Goal: Ask a question

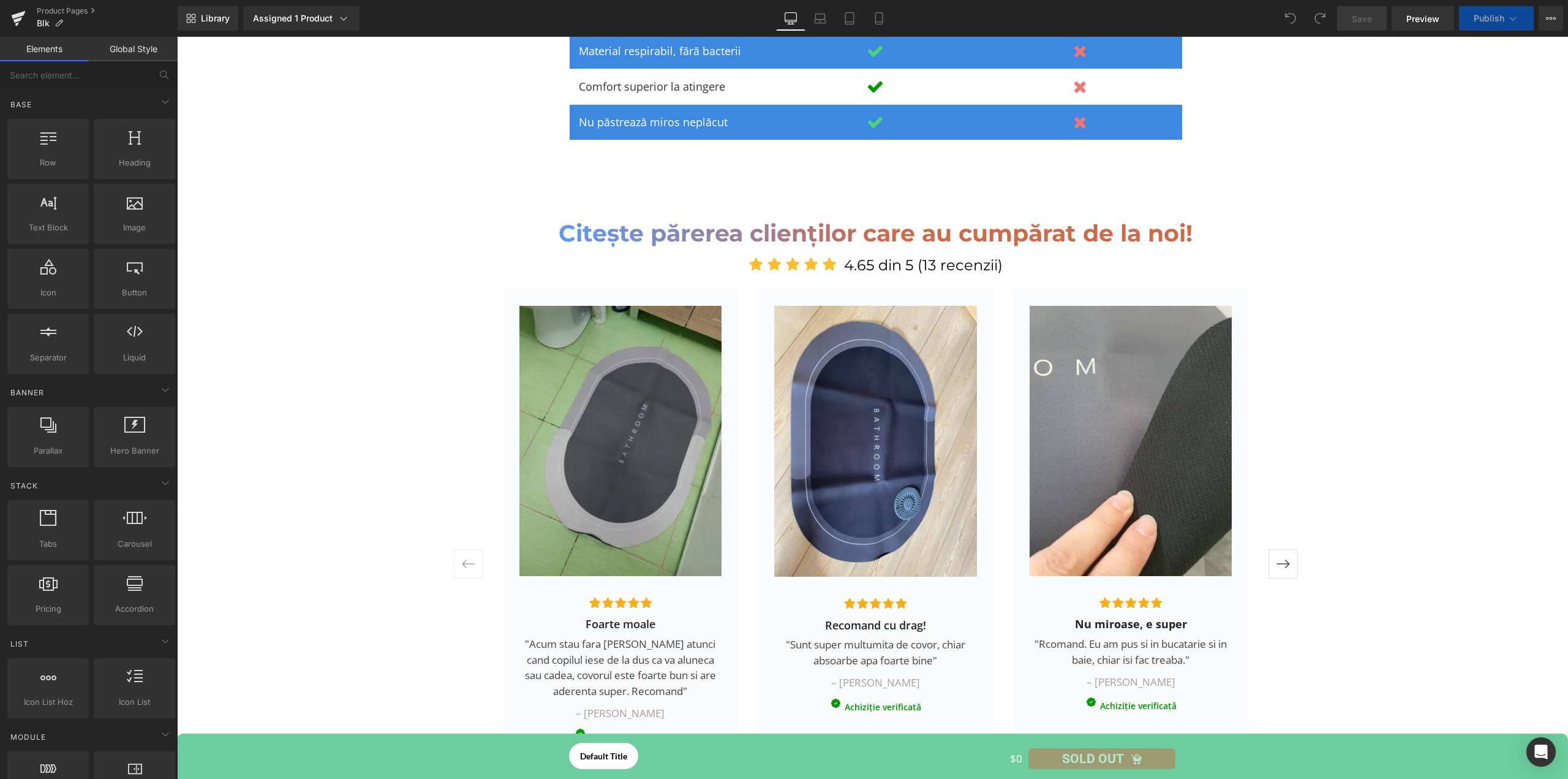
scroll to position [3002, 0]
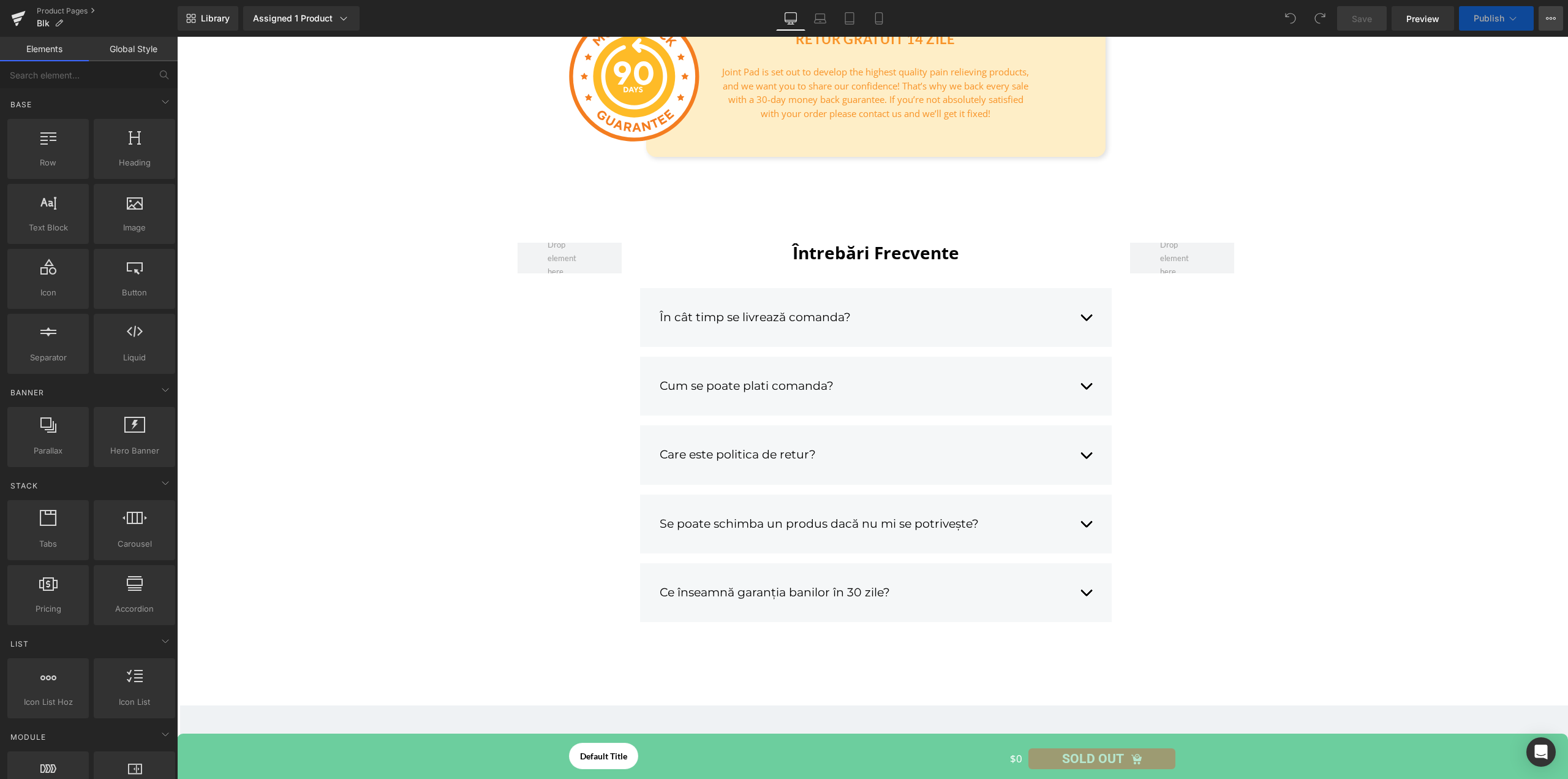
click at [1549, 16] on icon at bounding box center [1550, 18] width 10 height 10
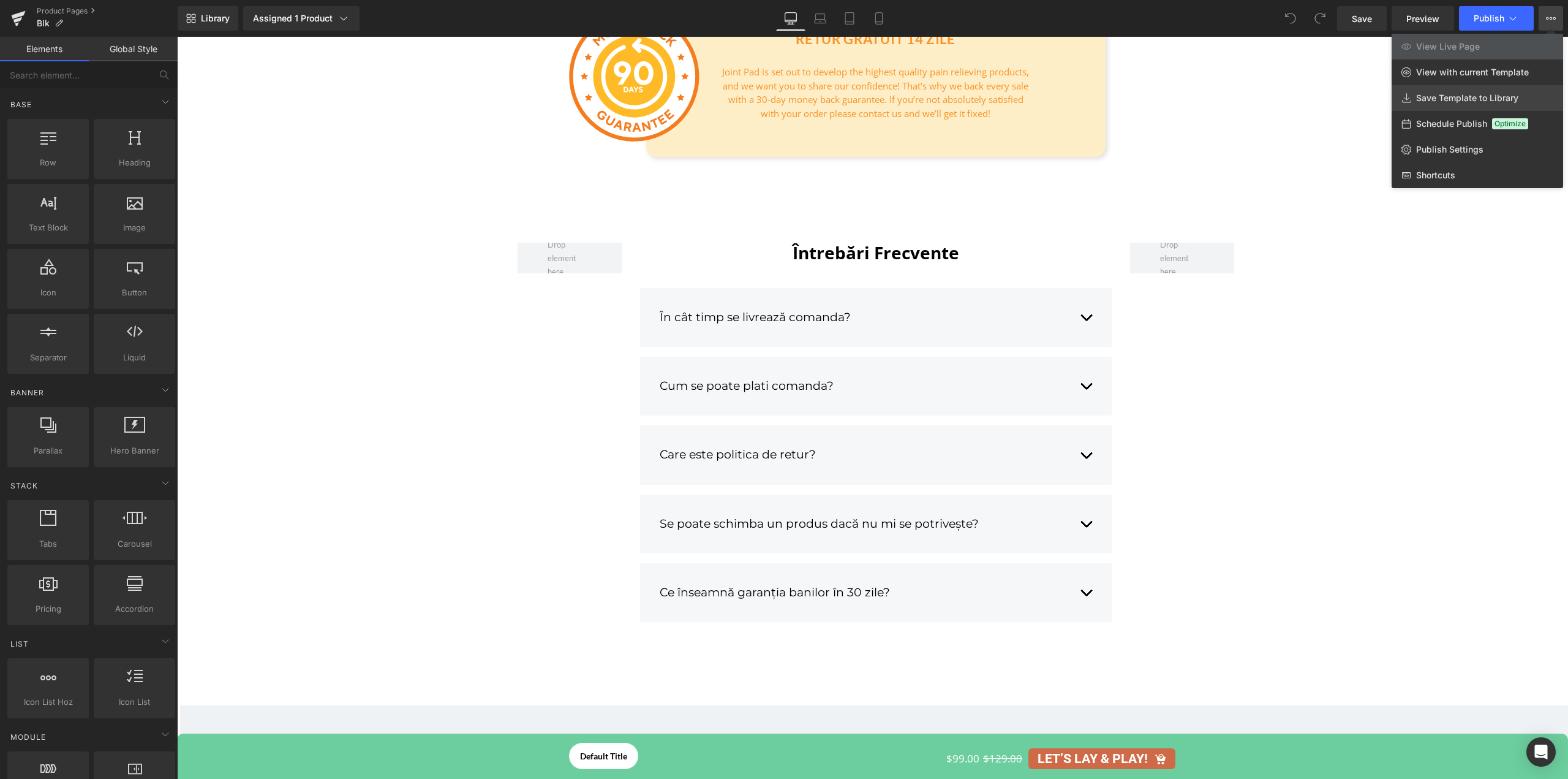
click at [1487, 95] on span "Save Template to Library" at bounding box center [1467, 98] width 103 height 11
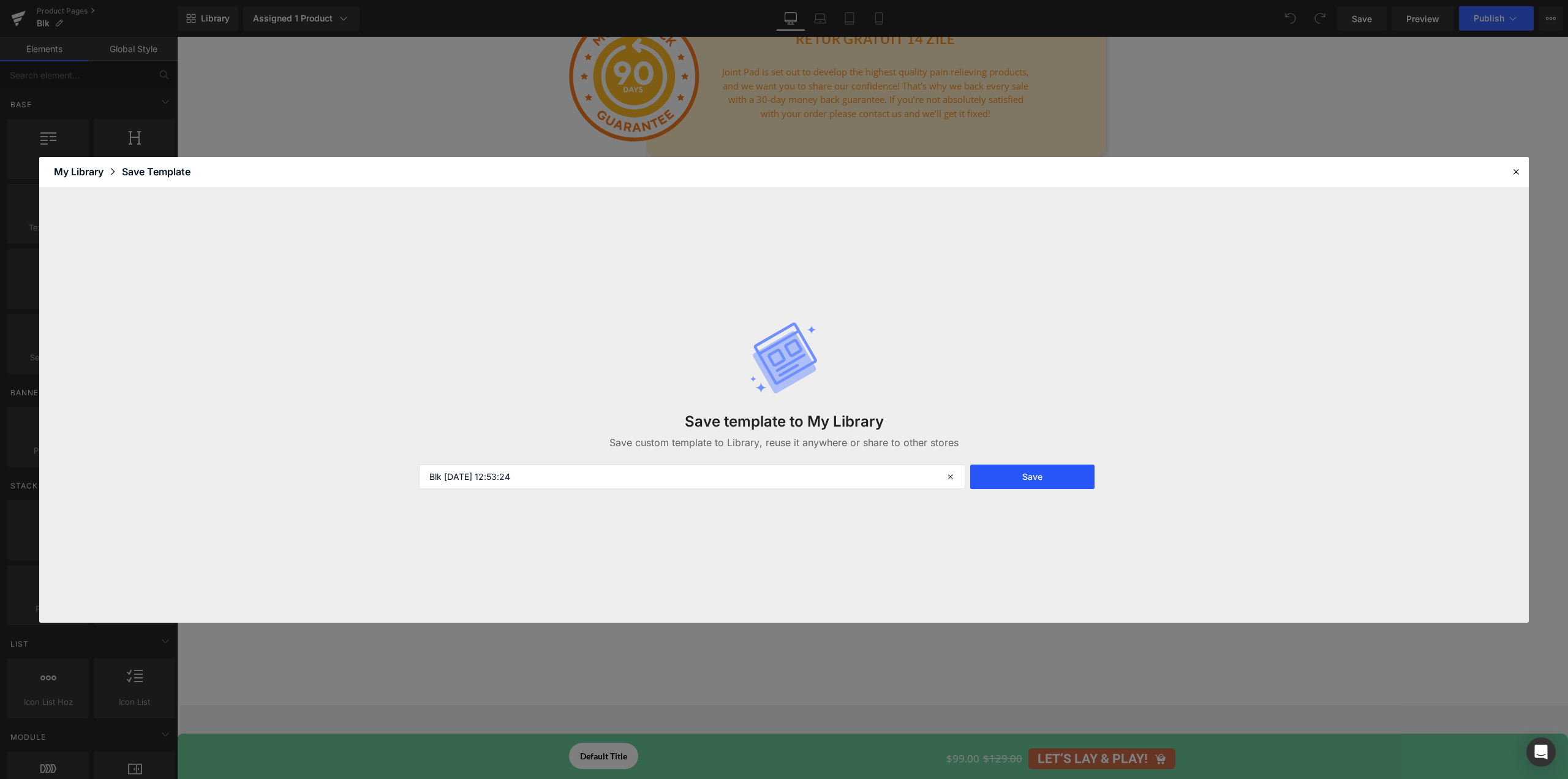
click at [1031, 477] on button "Save" at bounding box center [1032, 476] width 124 height 24
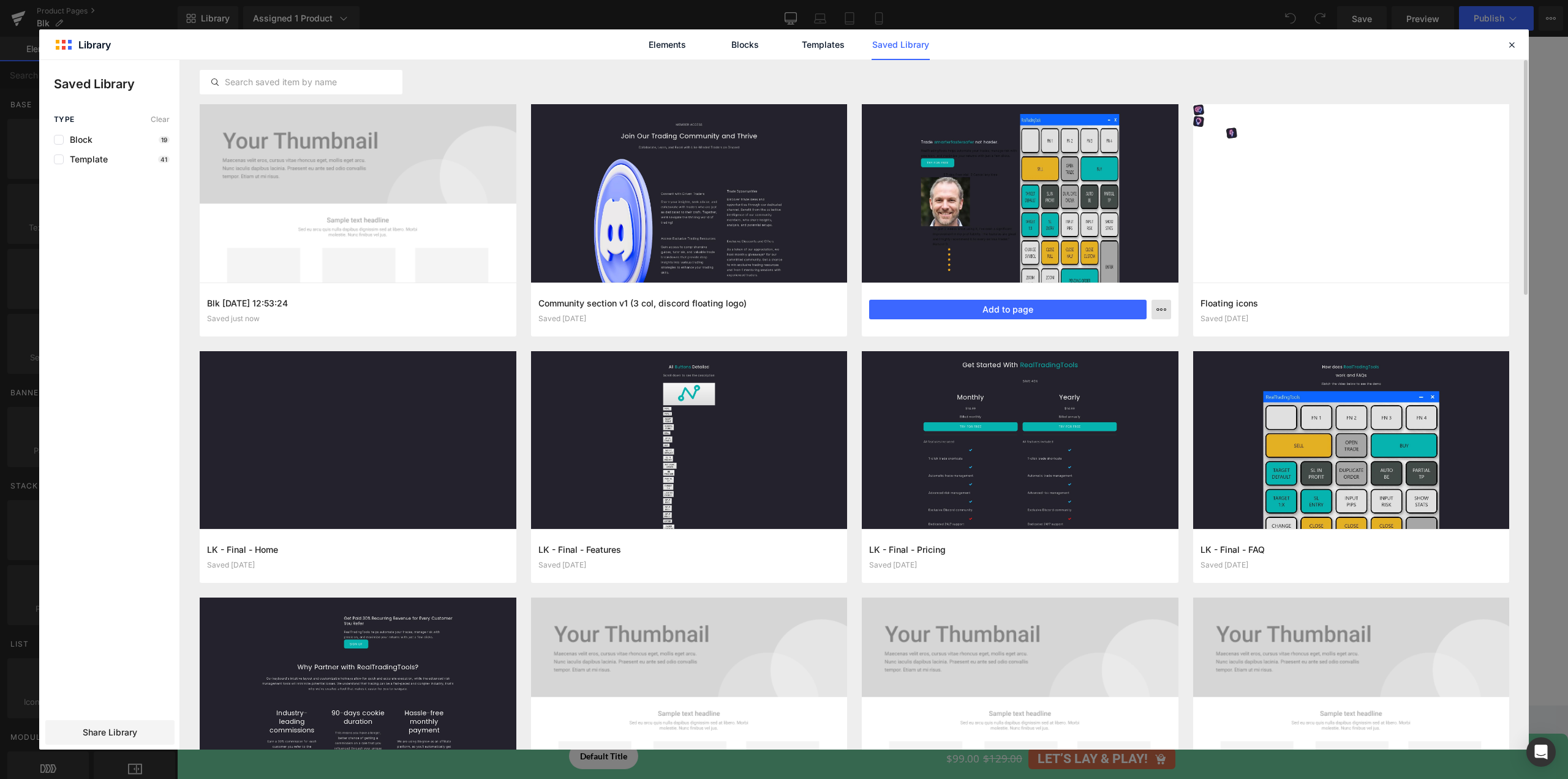
click at [0, 0] on icon "button" at bounding box center [0, 0] width 0 height 0
click at [1161, 312] on div at bounding box center [784, 404] width 1490 height 689
click at [818, 47] on link "Templates" at bounding box center [823, 45] width 58 height 31
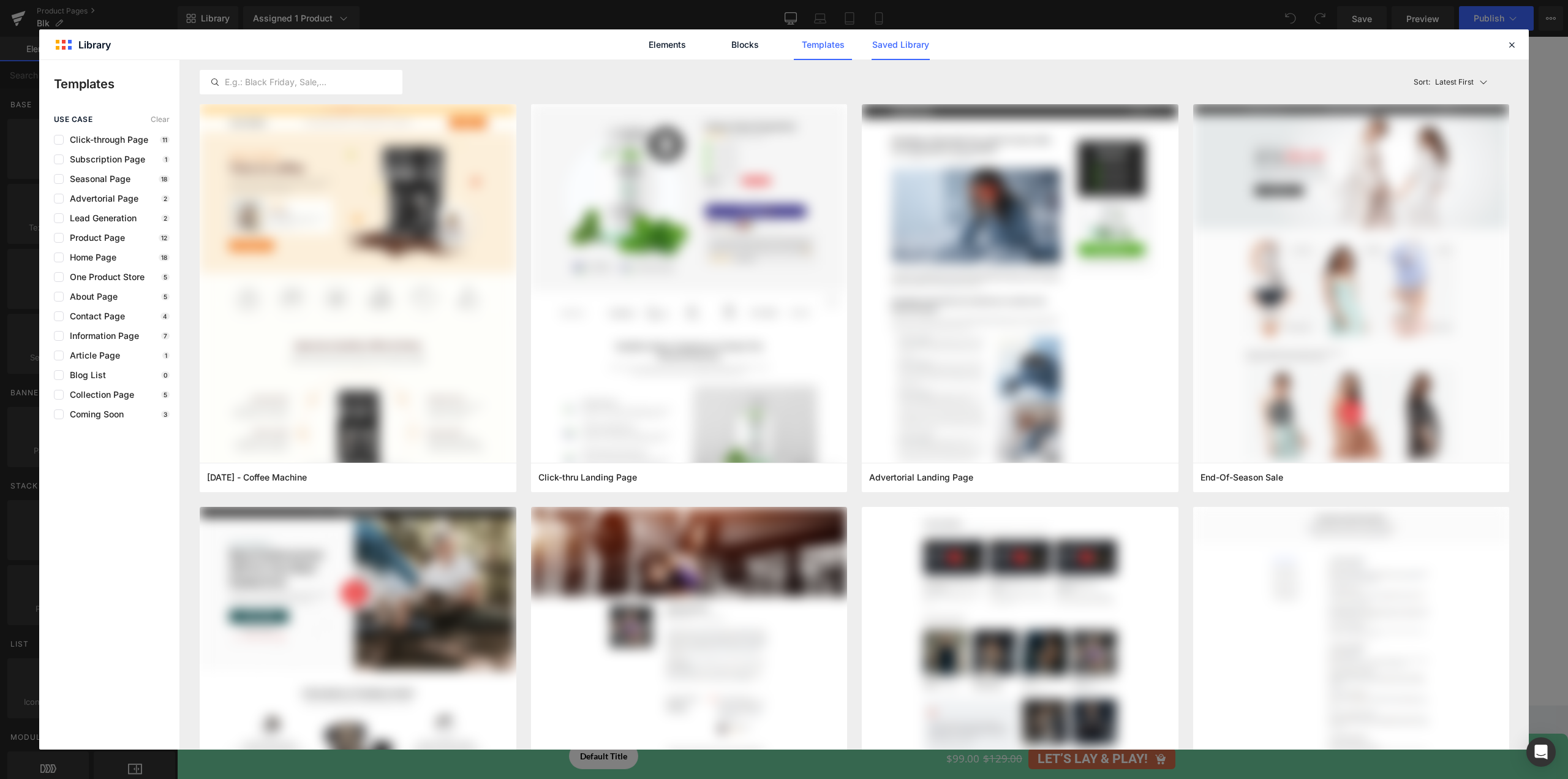
click at [0, 0] on link "Saved Library" at bounding box center [0, 0] width 0 height 0
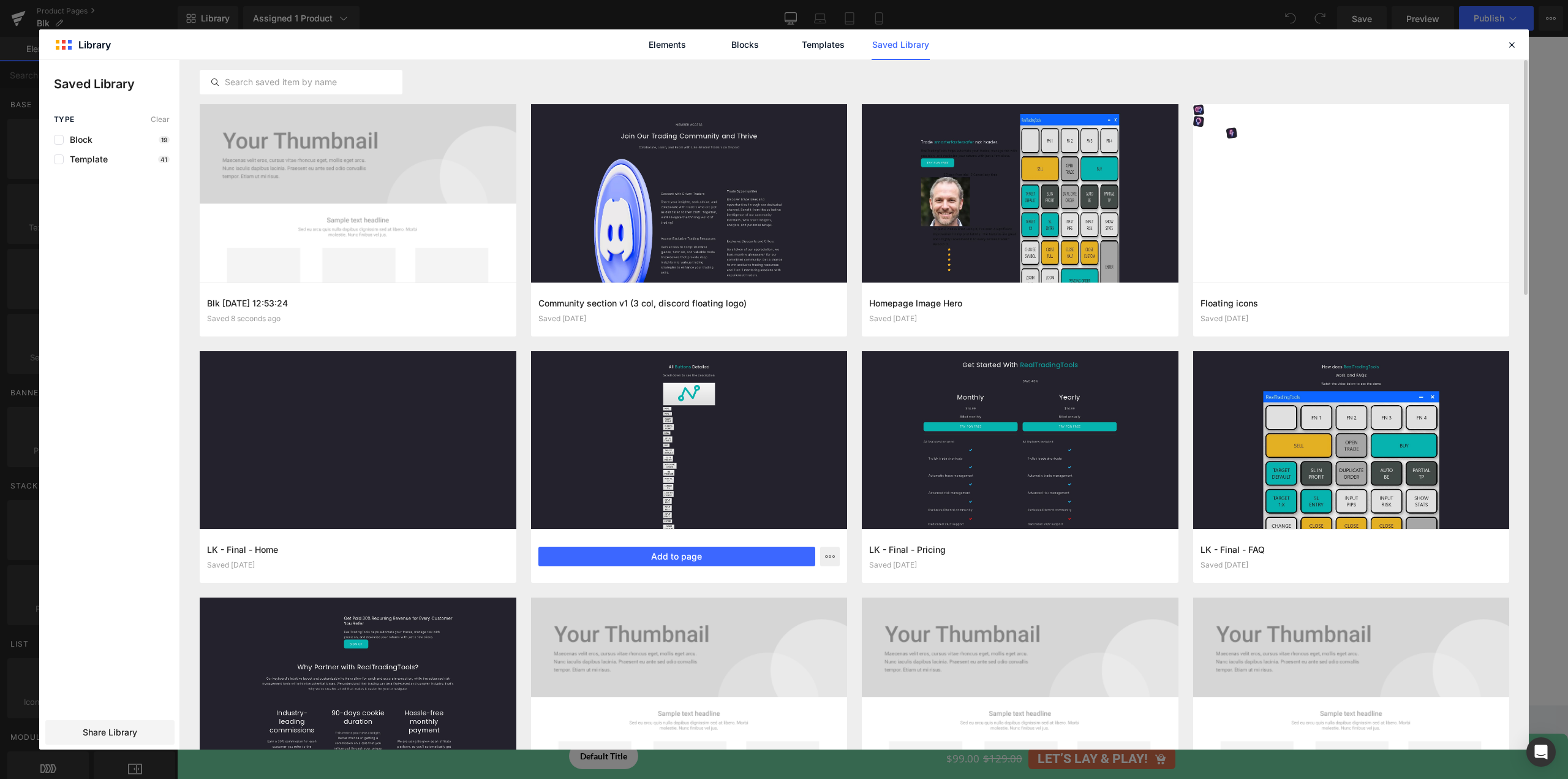
scroll to position [430, 0]
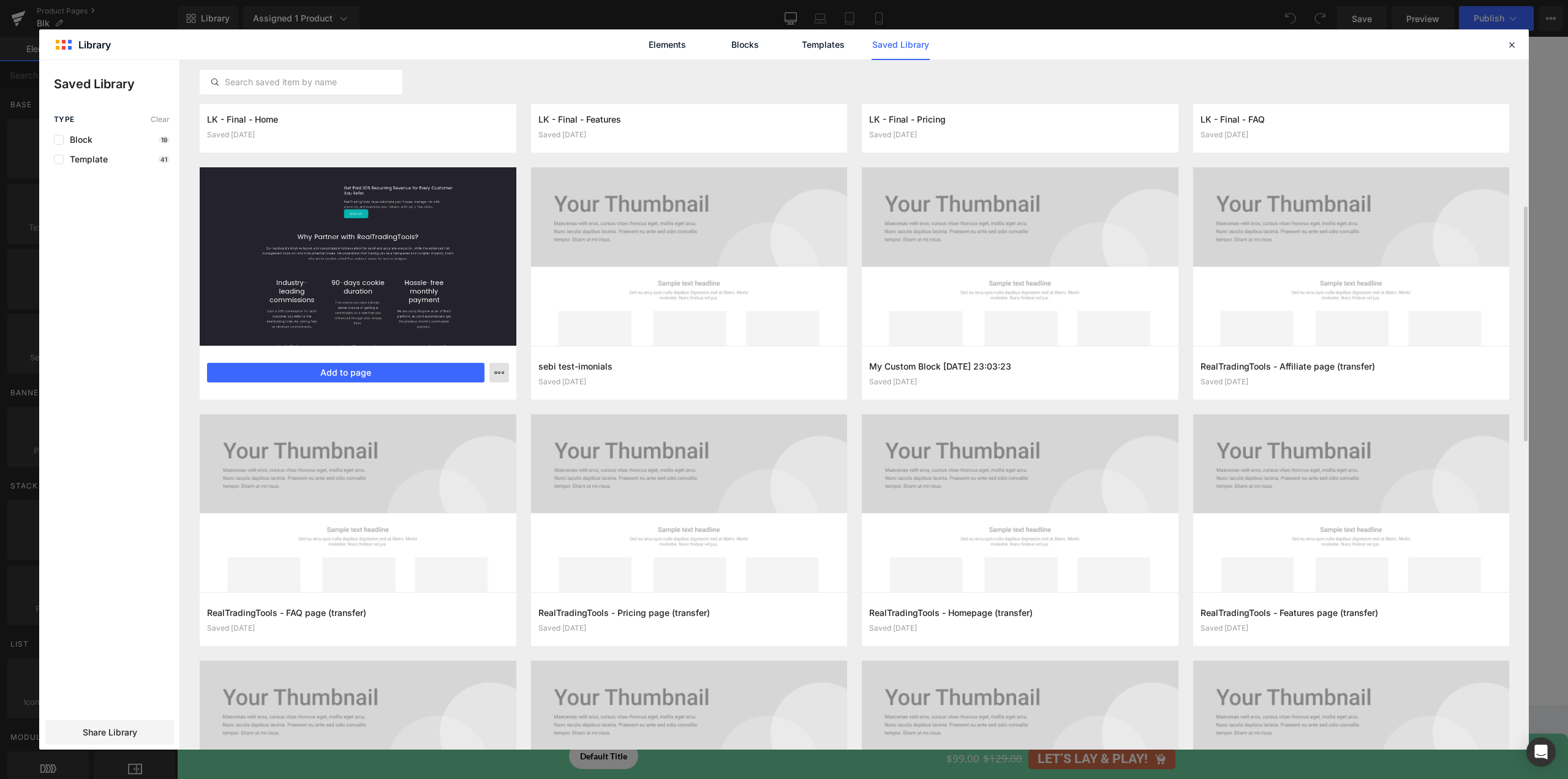
click at [501, 373] on icon "button" at bounding box center [499, 372] width 10 height 10
click at [119, 266] on div at bounding box center [784, 404] width 1490 height 689
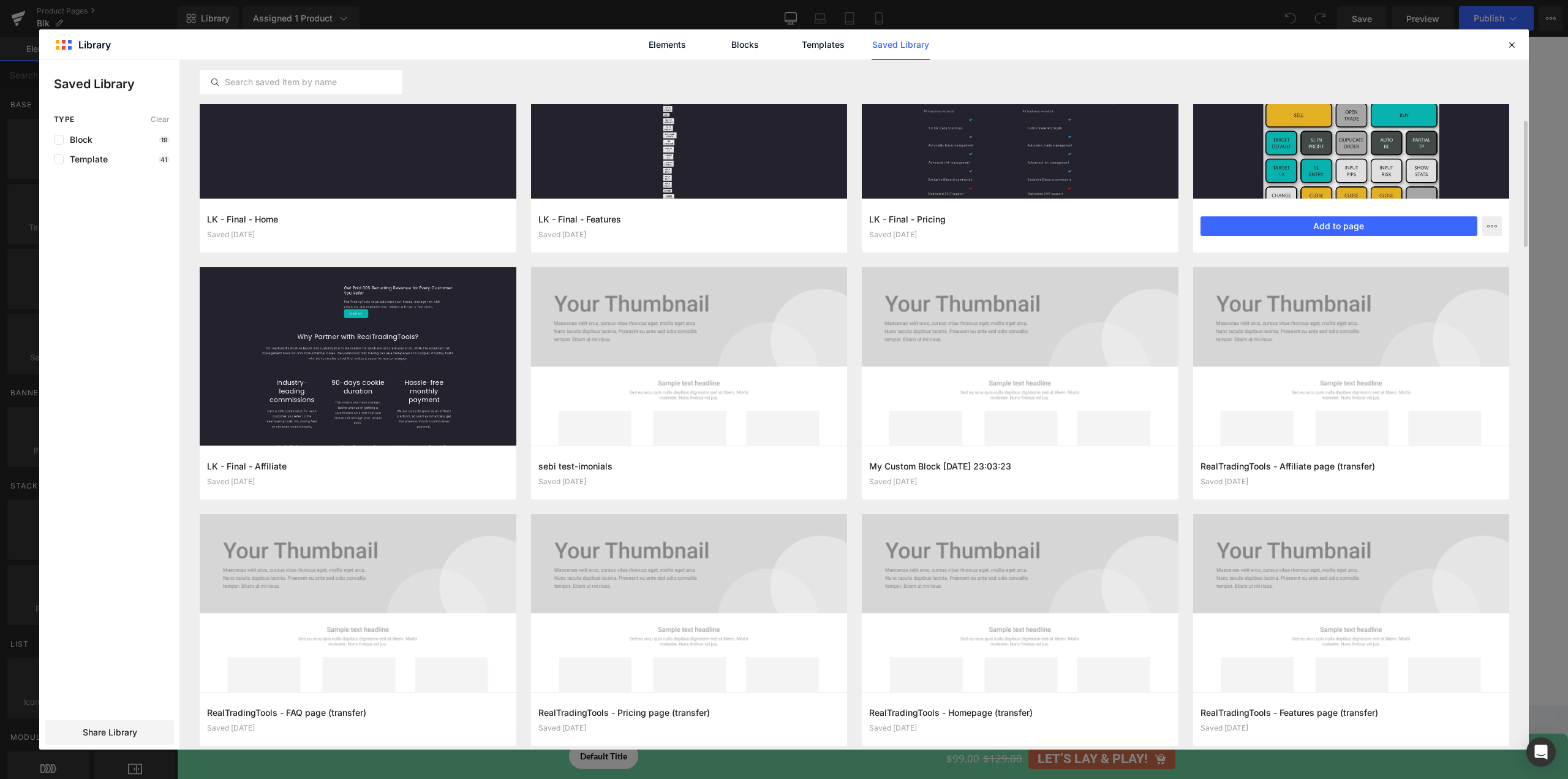
scroll to position [0, 0]
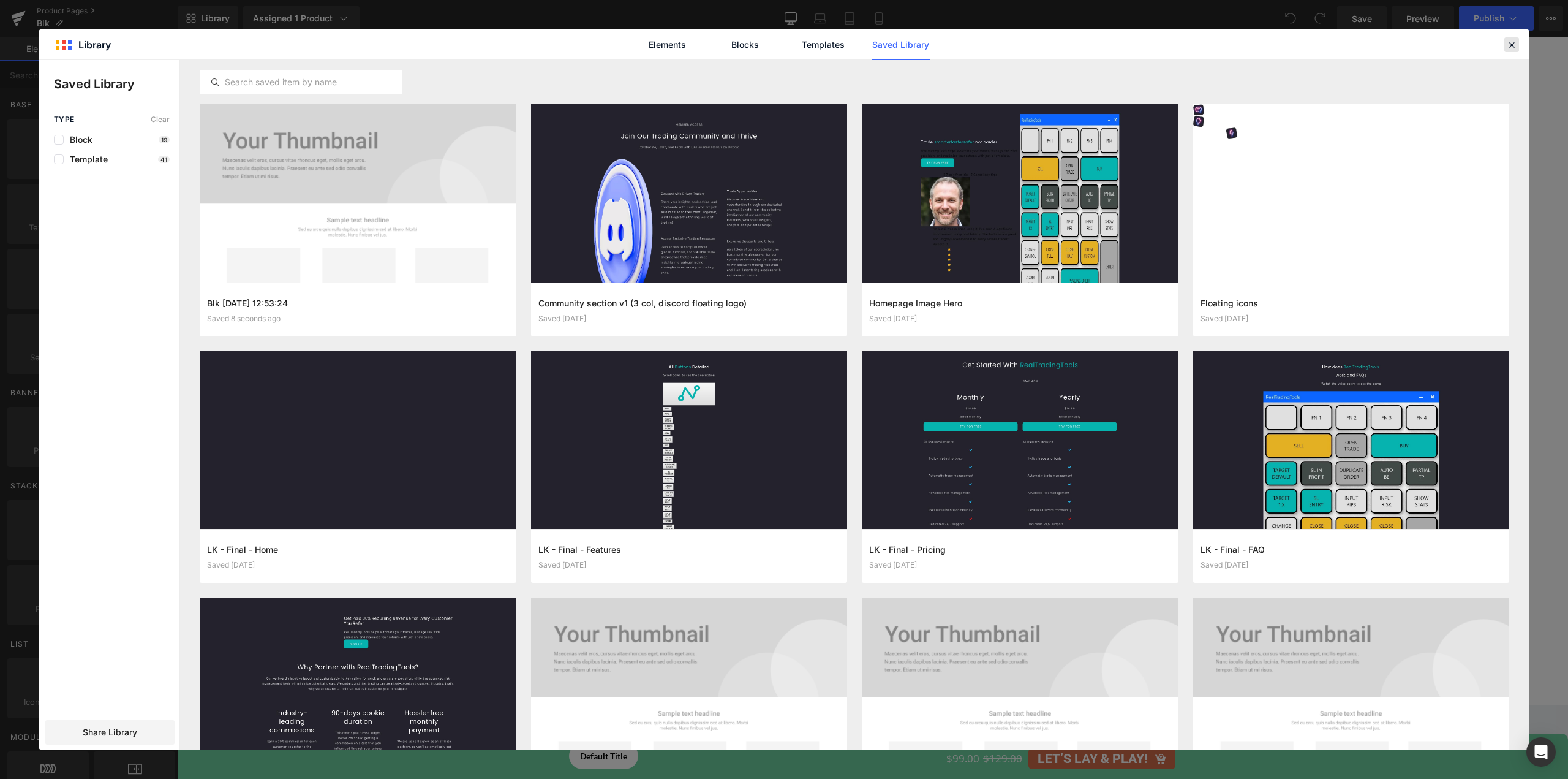
click at [1506, 43] on icon at bounding box center [1511, 45] width 11 height 11
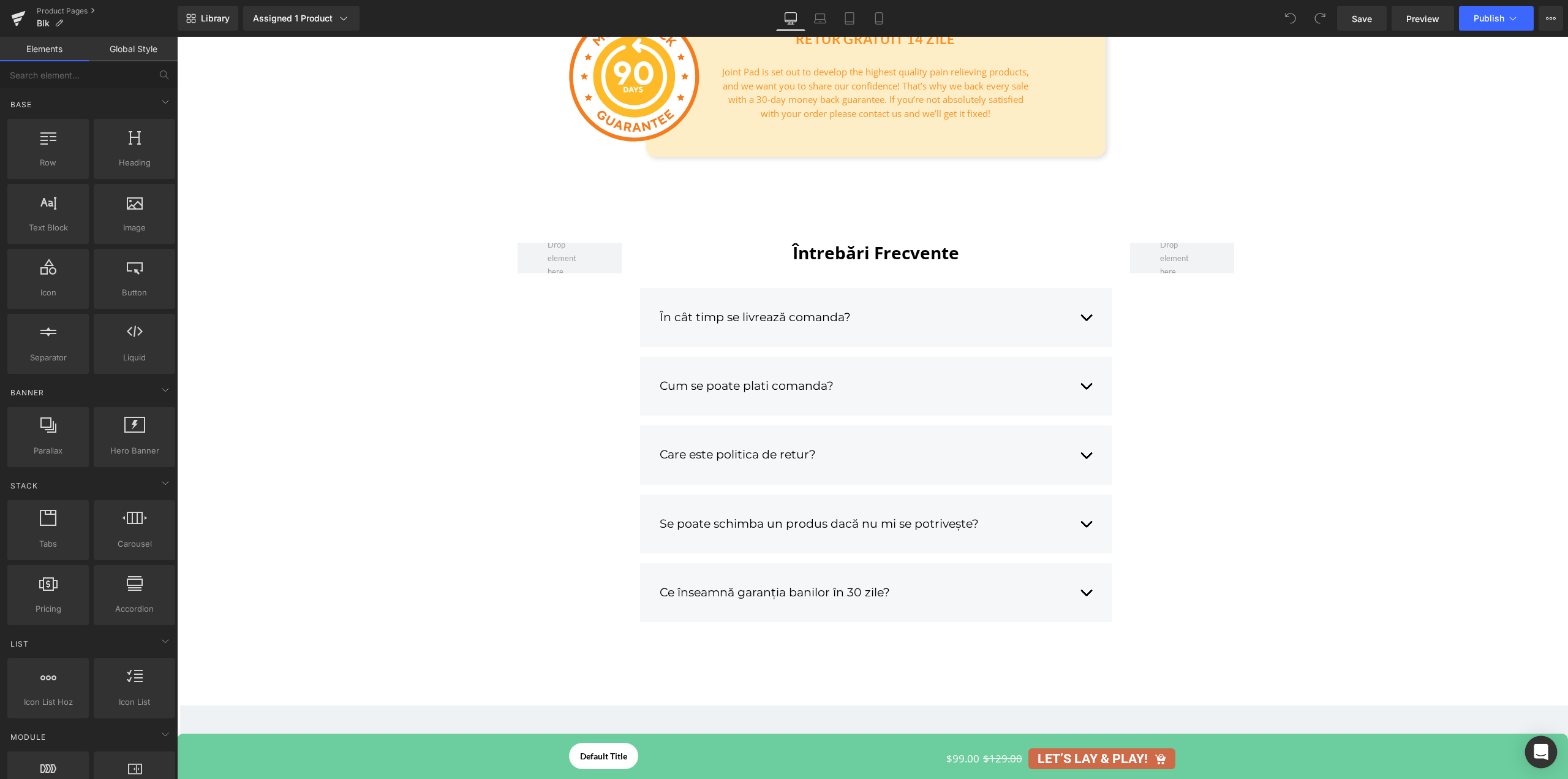
click at [1535, 751] on icon "Open Intercom Messenger" at bounding box center [1540, 751] width 14 height 16
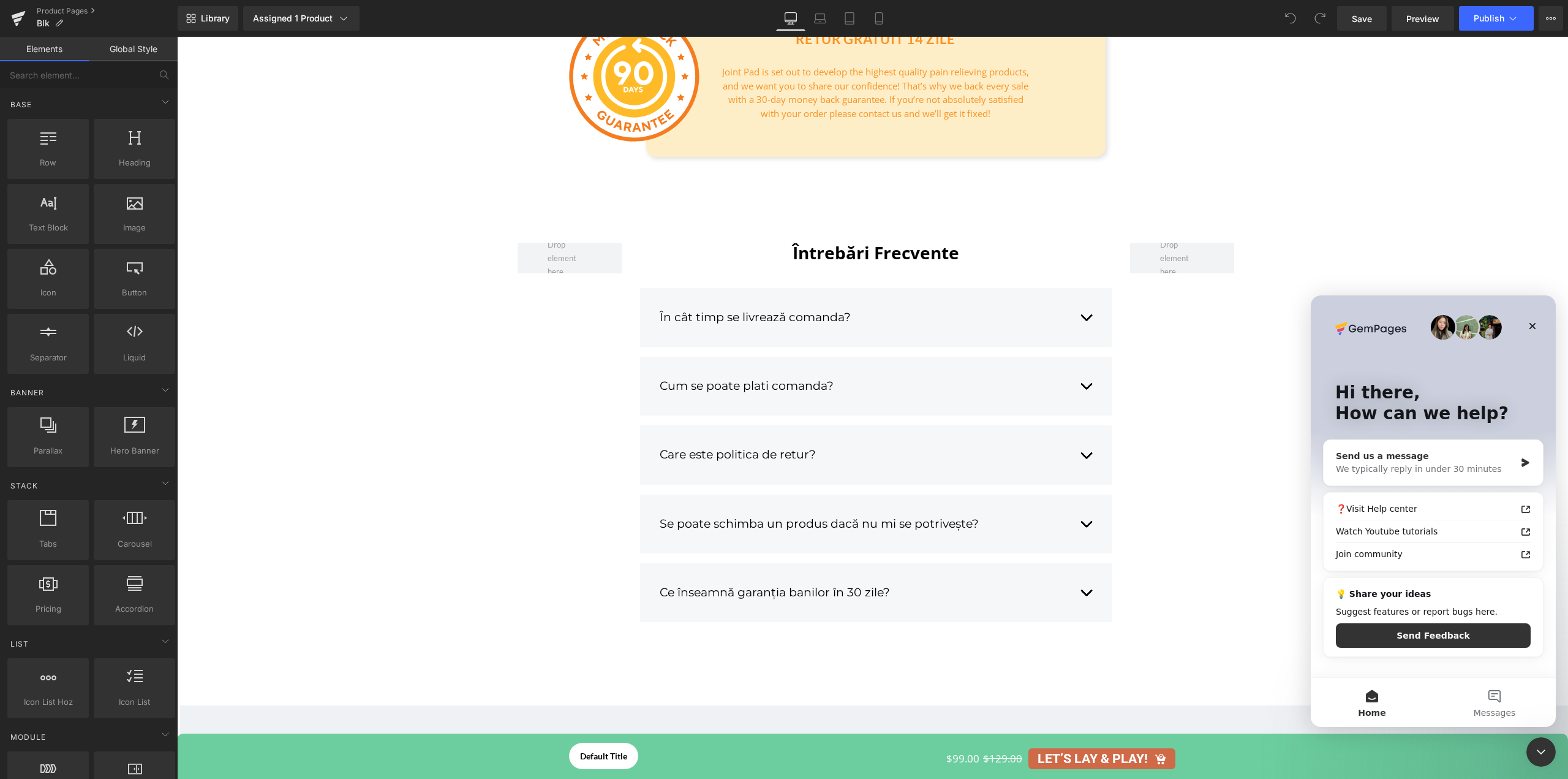
click at [1438, 464] on div "We typically reply in under 30 minutes" at bounding box center [1425, 469] width 179 height 13
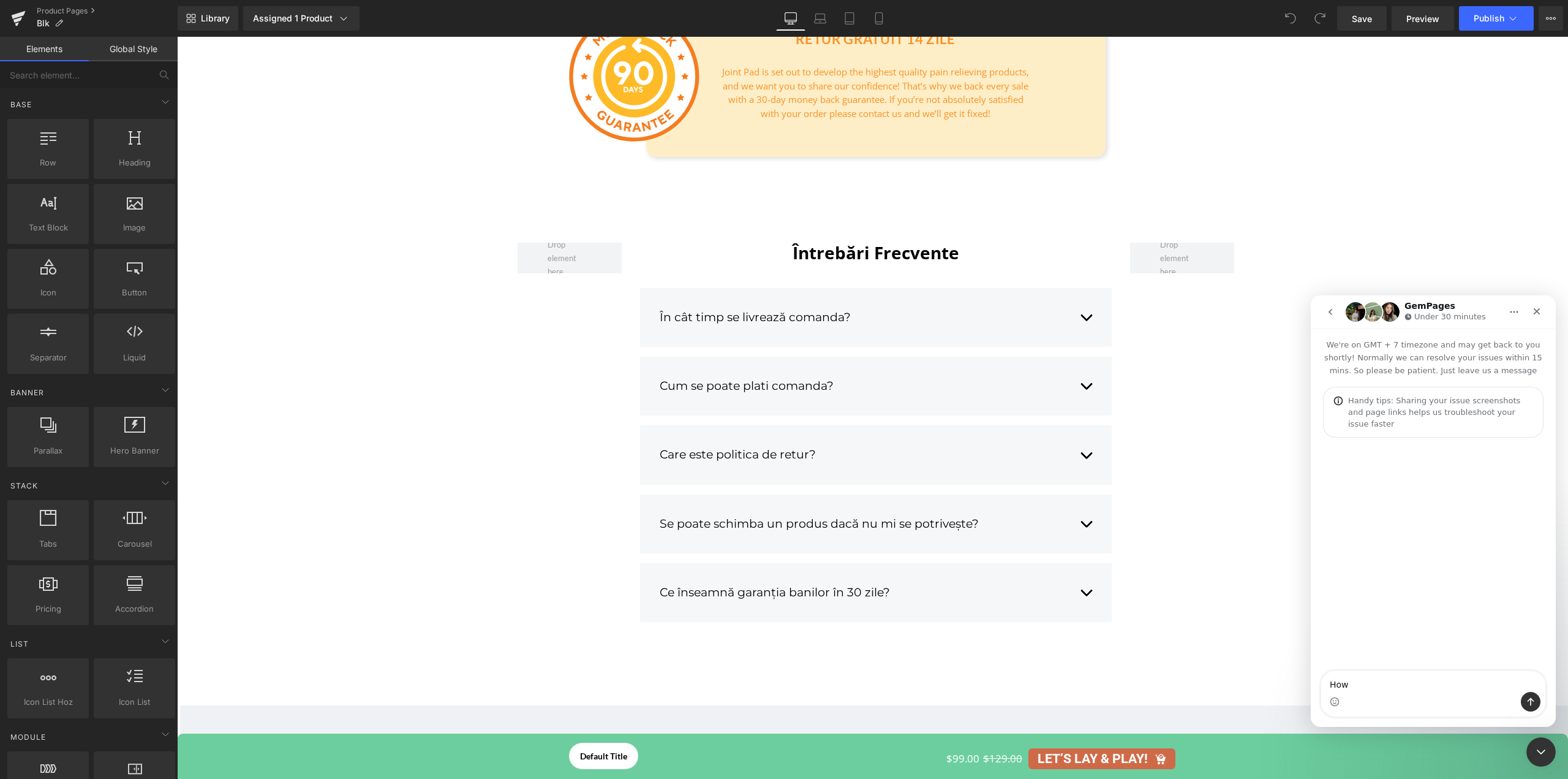
type textarea "How"
type textarea "Hi! How can I export pages I built ?"
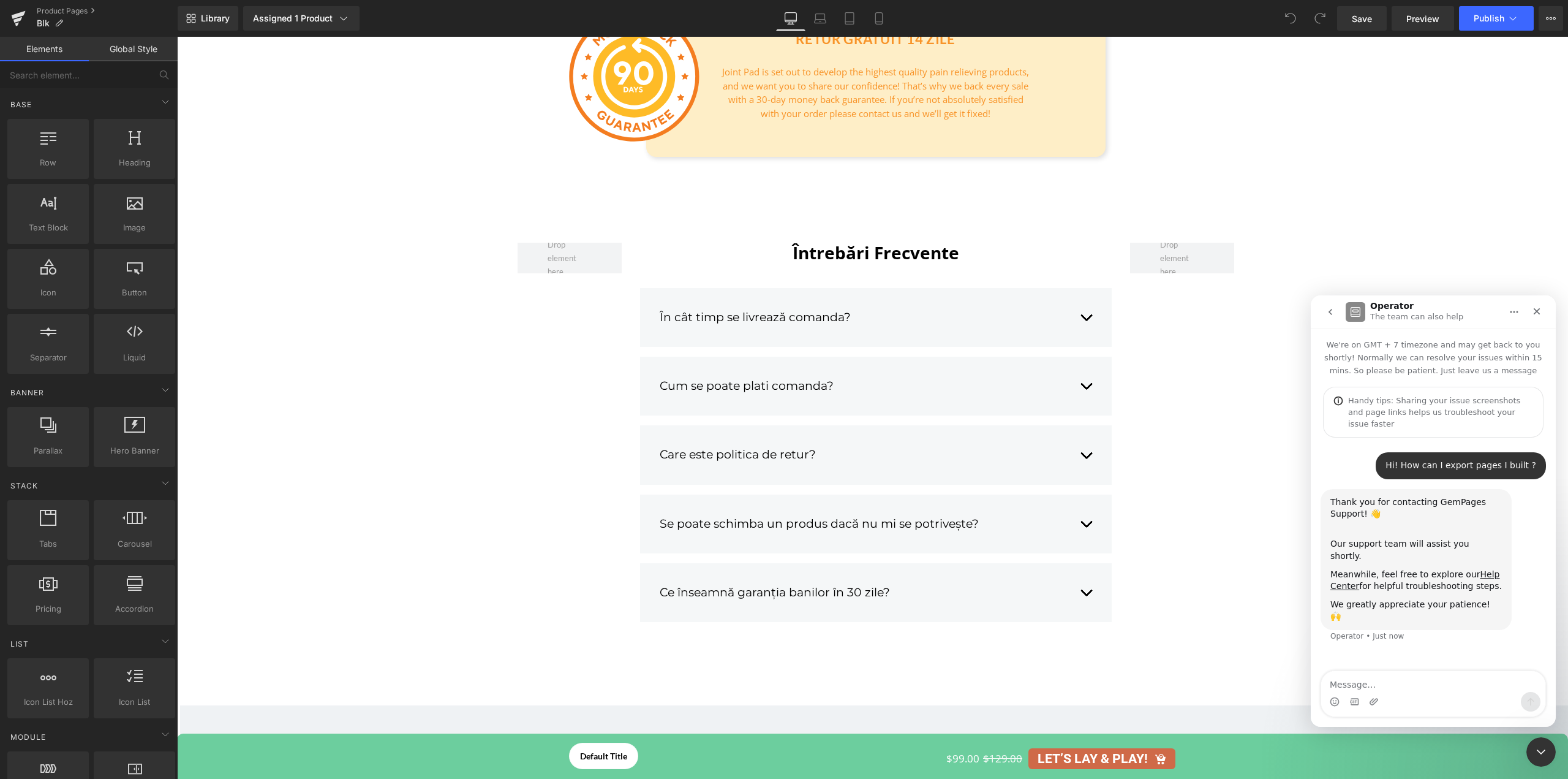
click at [18, 16] on div at bounding box center [784, 371] width 1568 height 742
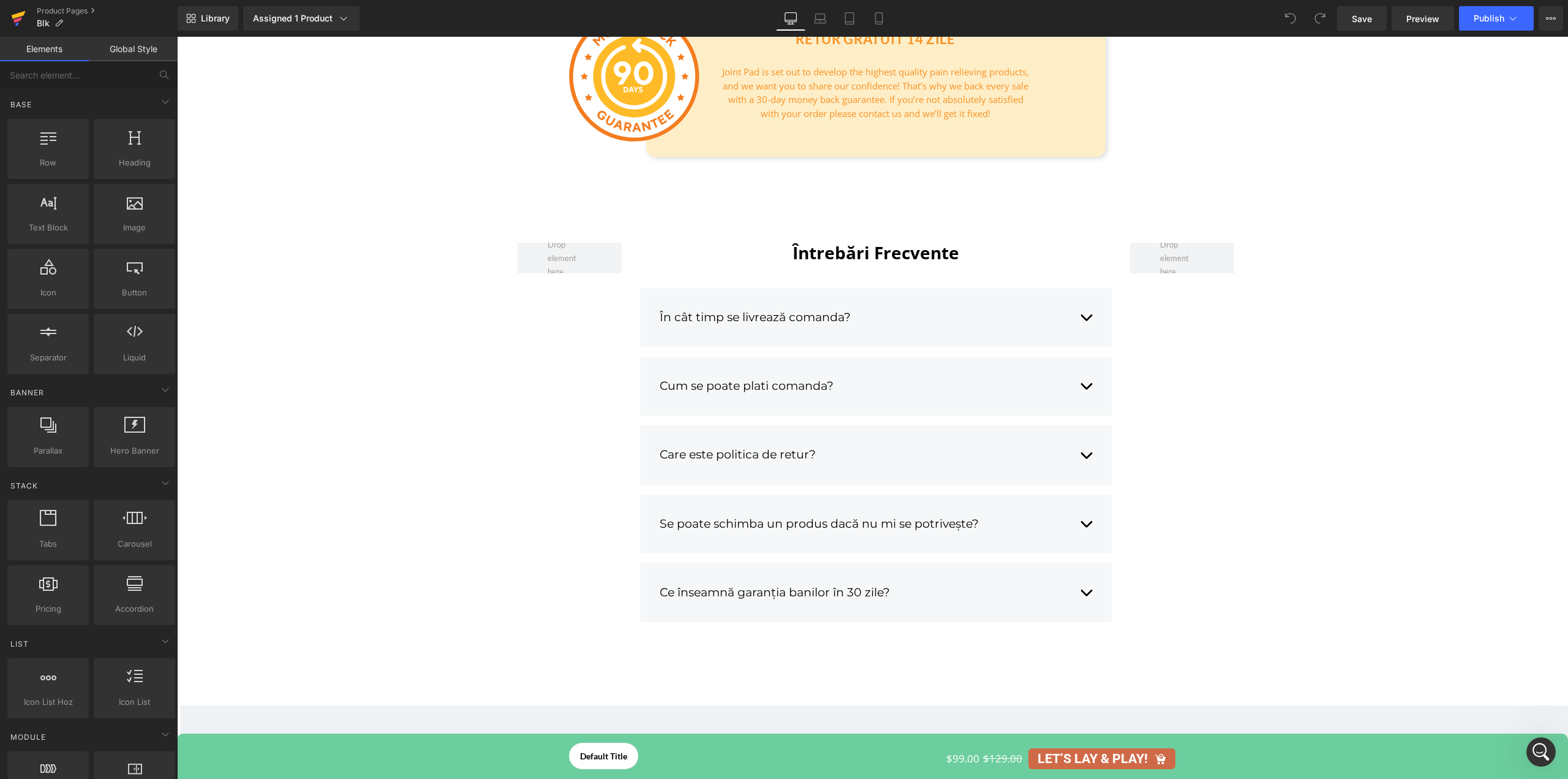
click at [18, 16] on icon at bounding box center [18, 15] width 14 height 8
